Goal: Task Accomplishment & Management: Use online tool/utility

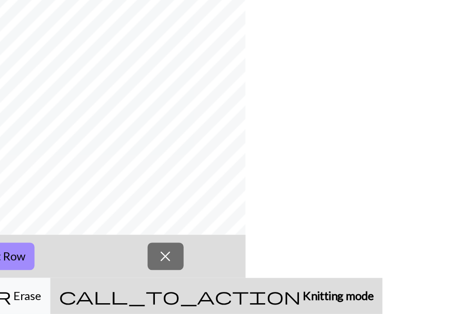
scroll to position [18, 0]
click at [151, 270] on button "arrow_upward Next Row" at bounding box center [147, 278] width 54 height 17
click at [252, 272] on span "close" at bounding box center [255, 278] width 11 height 13
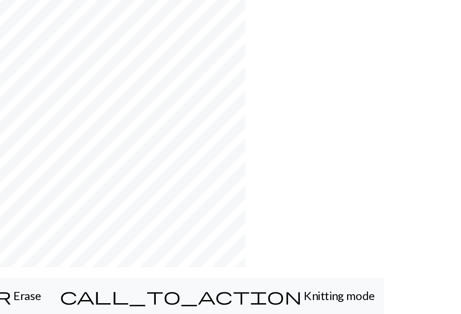
scroll to position [37, 0]
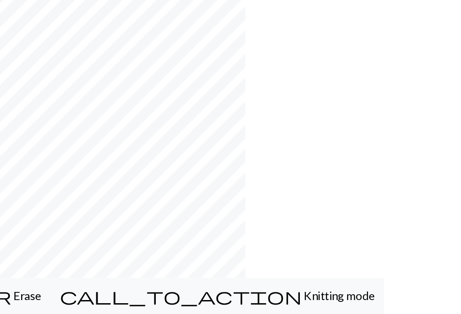
click at [341, 299] on span "Knitting mode" at bounding box center [363, 303] width 45 height 9
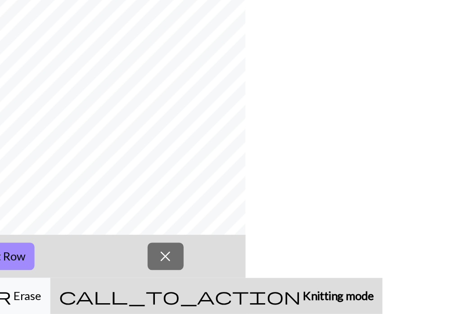
scroll to position [47, 0]
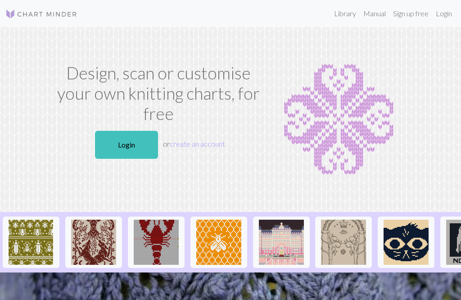
click at [444, 13] on link "Login" at bounding box center [443, 14] width 23 height 18
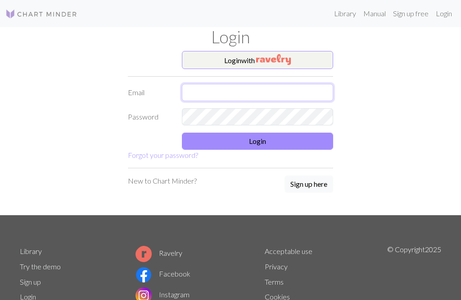
click at [255, 96] on input "text" at bounding box center [257, 92] width 151 height 17
type input "[EMAIL_ADDRESS][DOMAIN_NAME]"
click at [272, 141] on button "Login" at bounding box center [257, 140] width 151 height 17
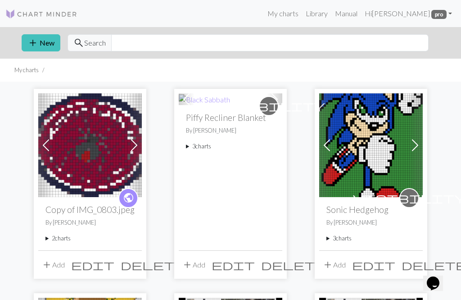
click at [61, 241] on summary "2 charts" at bounding box center [89, 238] width 89 height 9
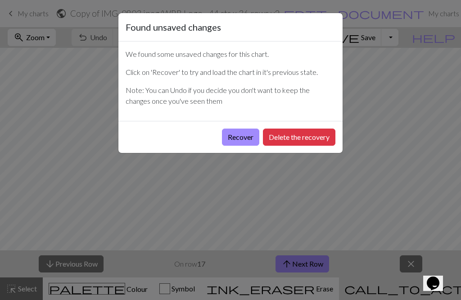
click at [239, 138] on button "Recover" at bounding box center [240, 136] width 37 height 17
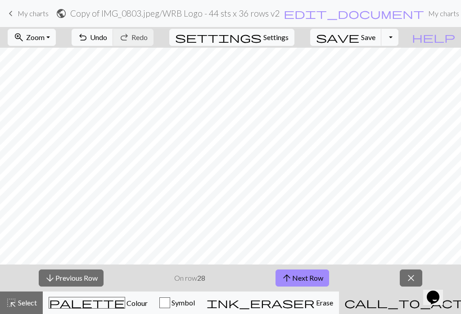
click at [376, 35] on span "Save" at bounding box center [368, 37] width 14 height 9
click at [67, 275] on button "arrow_downward Previous Row" at bounding box center [71, 278] width 65 height 17
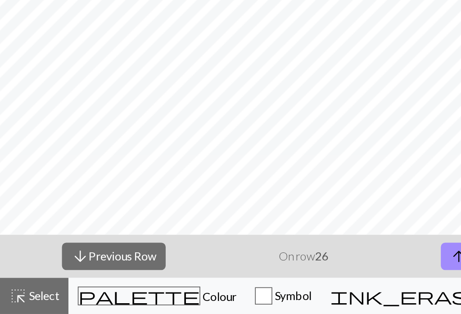
click at [121, 265] on div "arrow_downward Previous Row On row 26 arrow_upward Next Row close" at bounding box center [230, 278] width 461 height 27
click at [84, 270] on button "arrow_downward Previous Row" at bounding box center [71, 278] width 65 height 17
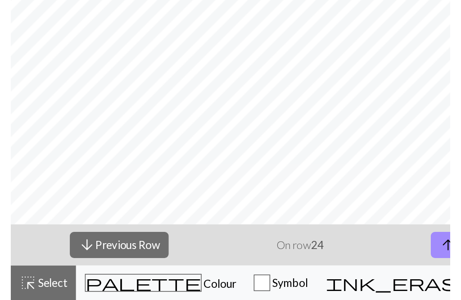
scroll to position [18, 0]
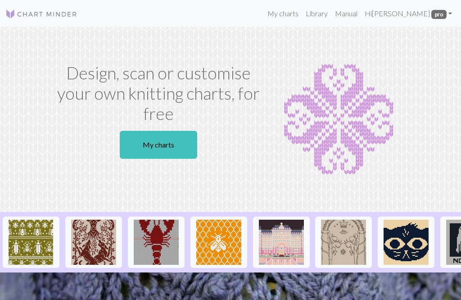
click at [300, 14] on link "My charts" at bounding box center [283, 14] width 38 height 18
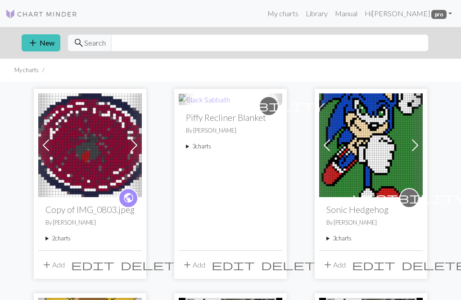
click at [67, 239] on summary "2 charts" at bounding box center [89, 238] width 89 height 9
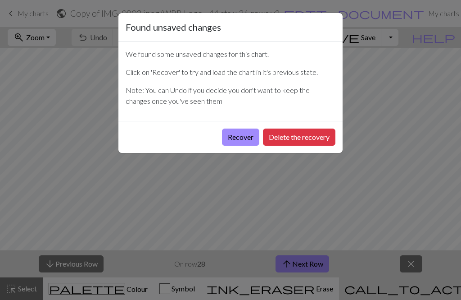
click at [243, 132] on button "Recover" at bounding box center [240, 136] width 37 height 17
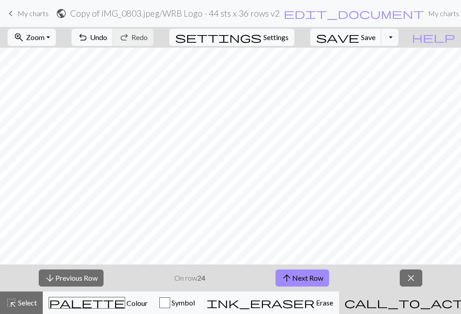
click at [56, 39] on button "zoom_in Zoom Zoom" at bounding box center [32, 37] width 48 height 17
click at [64, 121] on button "100%" at bounding box center [43, 122] width 71 height 14
click at [311, 278] on button "arrow_upward Next Row" at bounding box center [303, 278] width 54 height 17
click at [306, 279] on button "arrow_upward Next Row" at bounding box center [303, 278] width 54 height 17
click at [376, 41] on span "Save" at bounding box center [368, 37] width 14 height 9
